Goal: Transaction & Acquisition: Purchase product/service

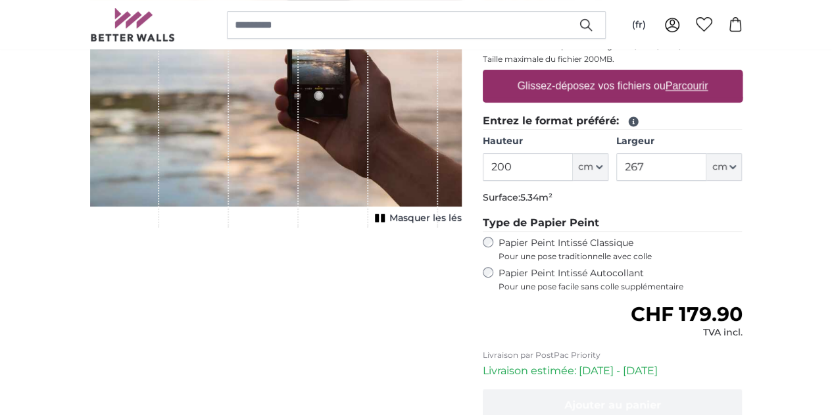
scroll to position [247, 0]
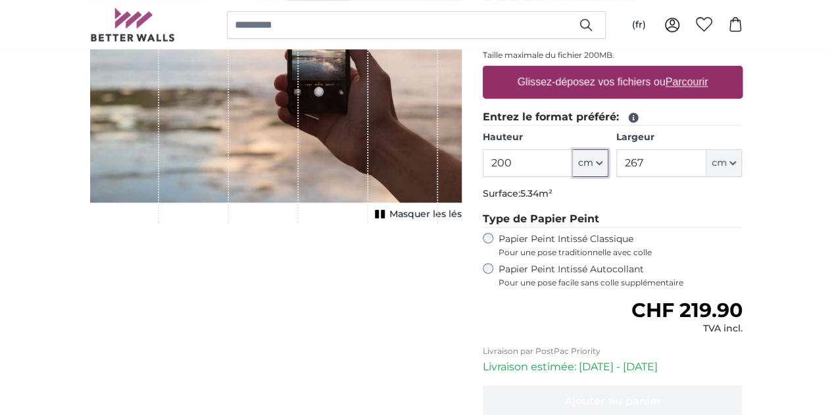
click at [609, 162] on button "cm" at bounding box center [591, 163] width 36 height 28
click at [688, 189] on link "Centimeter (cm)" at bounding box center [672, 197] width 116 height 24
drag, startPoint x: 576, startPoint y: 155, endPoint x: 492, endPoint y: 161, distance: 85.1
click at [492, 160] on product-detail "Annuler Recadrer l'image Masquer les lés Papiers peints photo personnalisé Nr. …" at bounding box center [417, 208] width 674 height 611
type input "100"
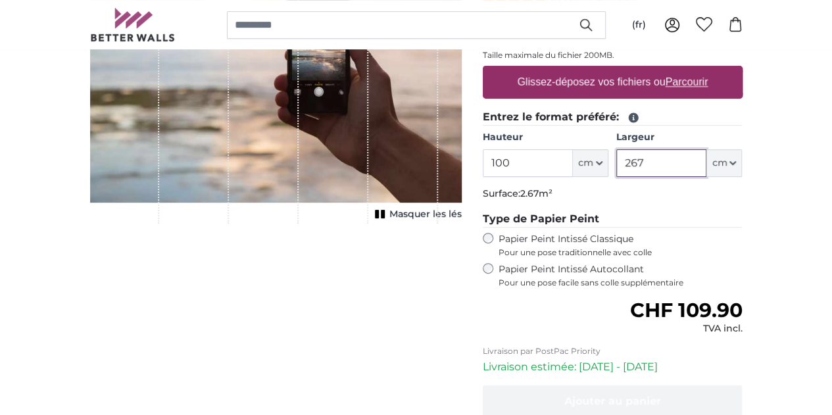
drag, startPoint x: 763, startPoint y: 165, endPoint x: 678, endPoint y: 162, distance: 84.9
click at [678, 162] on div "Hauteur 100 ft cm Centimeter (cm) Inches (inch) Feet (ft. in.) Largeur 267 ft c…" at bounding box center [613, 154] width 260 height 46
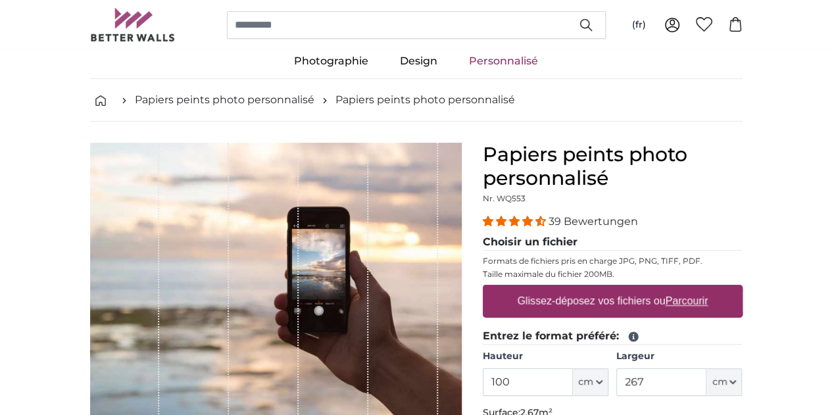
click at [708, 303] on u "Parcourir" at bounding box center [686, 300] width 43 height 11
click at [743, 289] on input "Glissez-déposez vos fichiers ou Parcourir" at bounding box center [613, 287] width 260 height 4
